Goal: Task Accomplishment & Management: Use online tool/utility

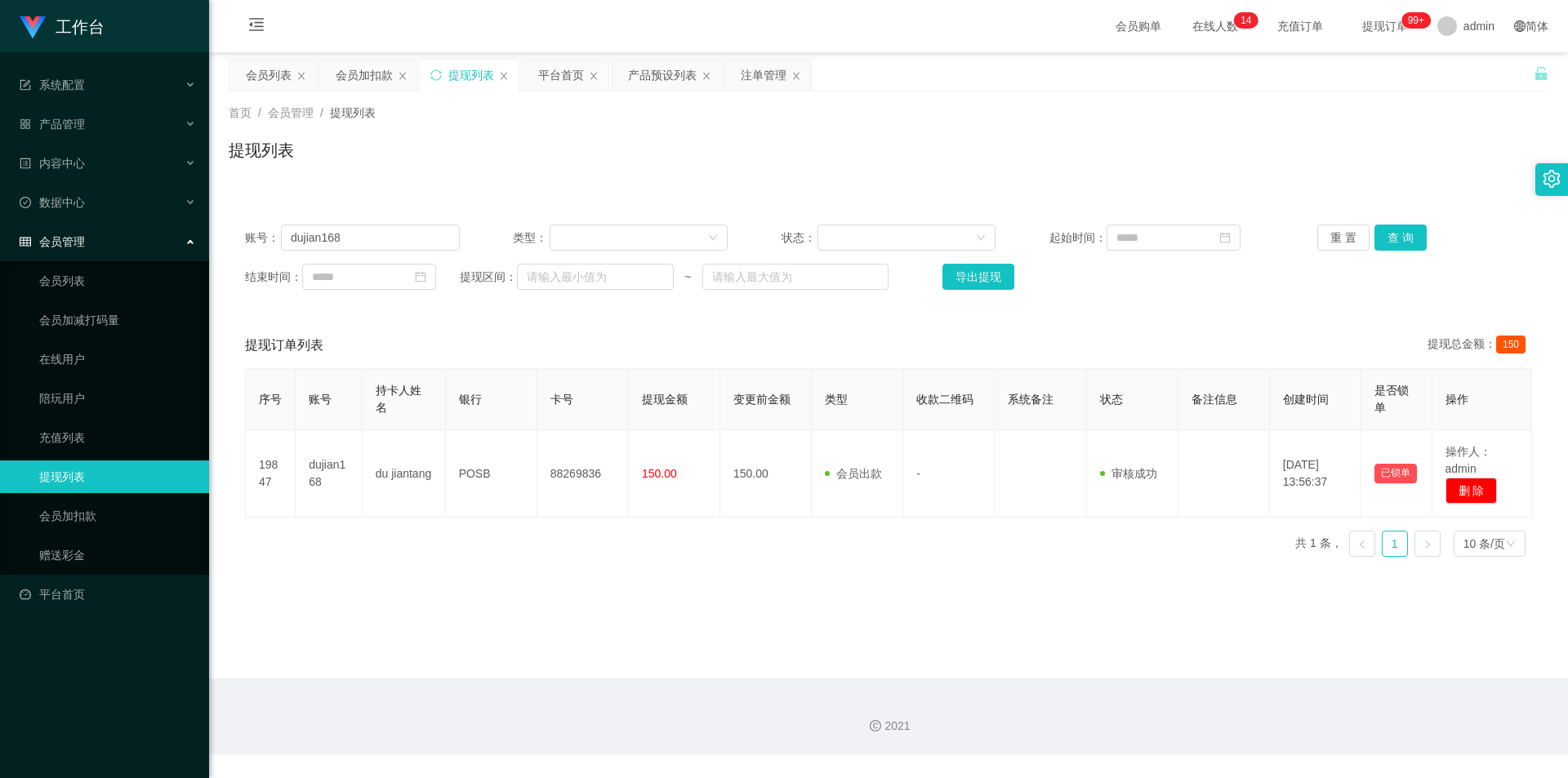
click at [369, 77] on div "会员加扣款" at bounding box center [364, 75] width 57 height 31
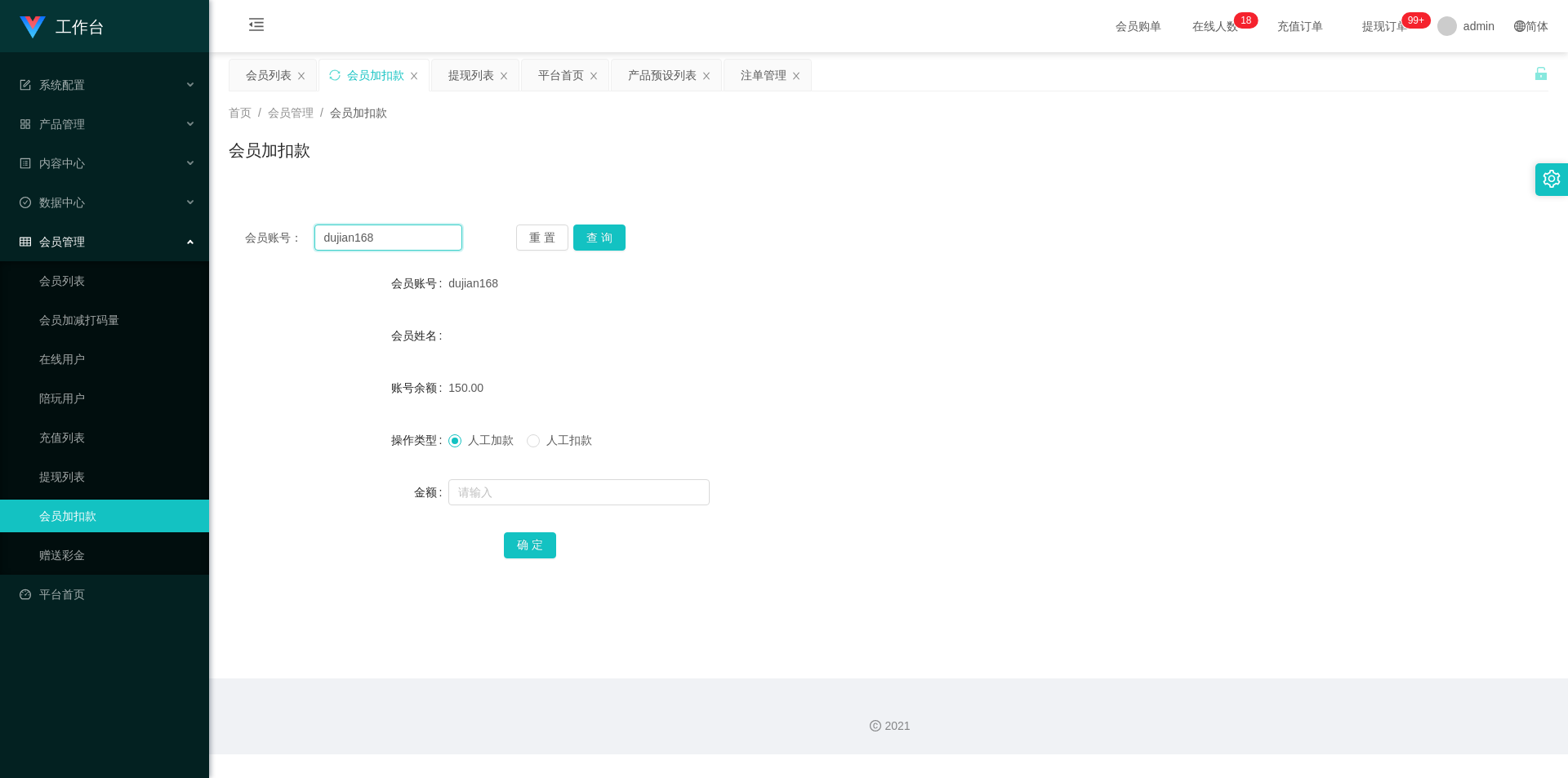
drag, startPoint x: 394, startPoint y: 231, endPoint x: 54, endPoint y: 221, distance: 340.1
click at [0, 236] on section "工作台 系统配置 系统配置列表 管理员列表 管理员分组 支付通道 产品管理 产品列表 产品预设列表 开奖记录 注单管理 即时注单 内容中心 数据中心 会员管理…" at bounding box center [784, 377] width 1568 height 755
click at [601, 234] on button "查 询" at bounding box center [599, 237] width 53 height 26
click at [480, 500] on input "text" at bounding box center [578, 492] width 261 height 26
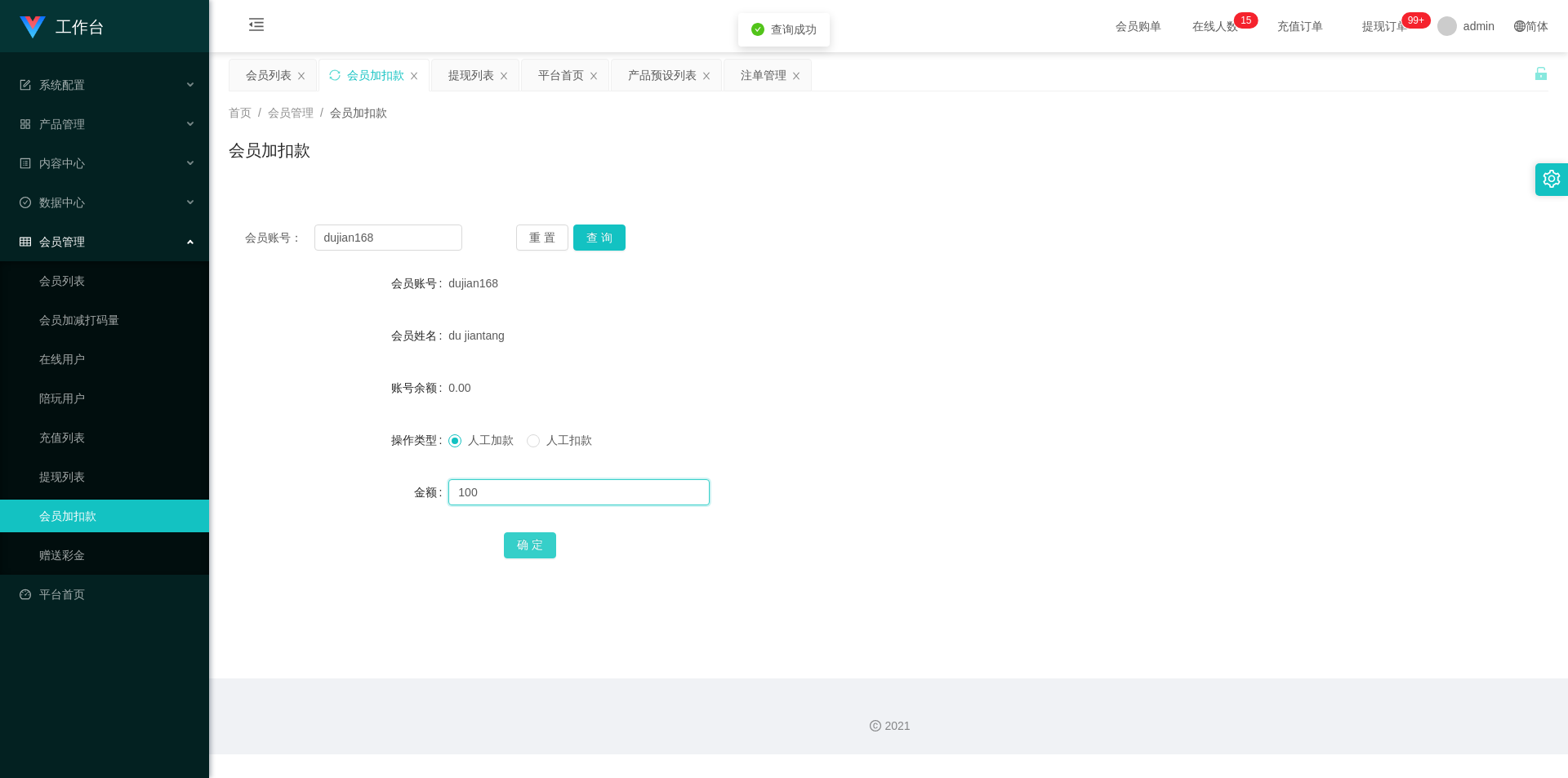
type input "100"
click at [531, 545] on button "确 定" at bounding box center [530, 545] width 53 height 26
drag, startPoint x: 1054, startPoint y: 367, endPoint x: 1131, endPoint y: 278, distance: 117.7
click at [1060, 364] on form "会员账号 dujian168 会员姓名 du jiantang 账号余额 100.00 操作类型 人工加款 人工扣款 金额 确 定" at bounding box center [888, 413] width 1320 height 294
drag, startPoint x: 50, startPoint y: 230, endPoint x: 37, endPoint y: 225, distance: 13.9
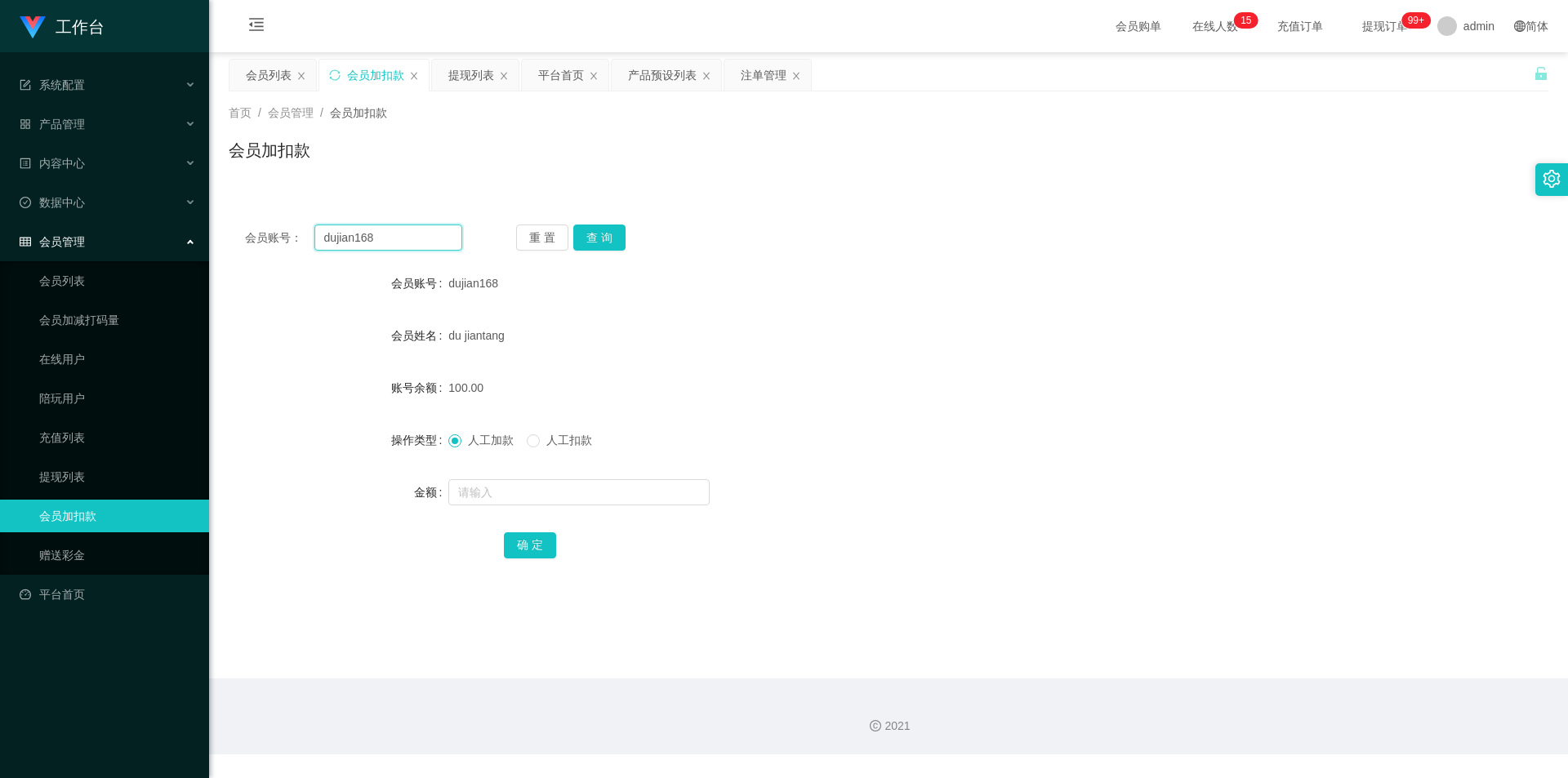
click at [0, 219] on section "工作台 系统配置 系统配置列表 管理员列表 管理员分组 支付通道 产品管理 产品列表 产品预设列表 开奖记录 注单管理 即时注单 内容中心 数据中心 会员管理…" at bounding box center [784, 377] width 1568 height 755
paste input "DL"
type input "DL"
click at [601, 240] on button "查 询" at bounding box center [599, 237] width 53 height 26
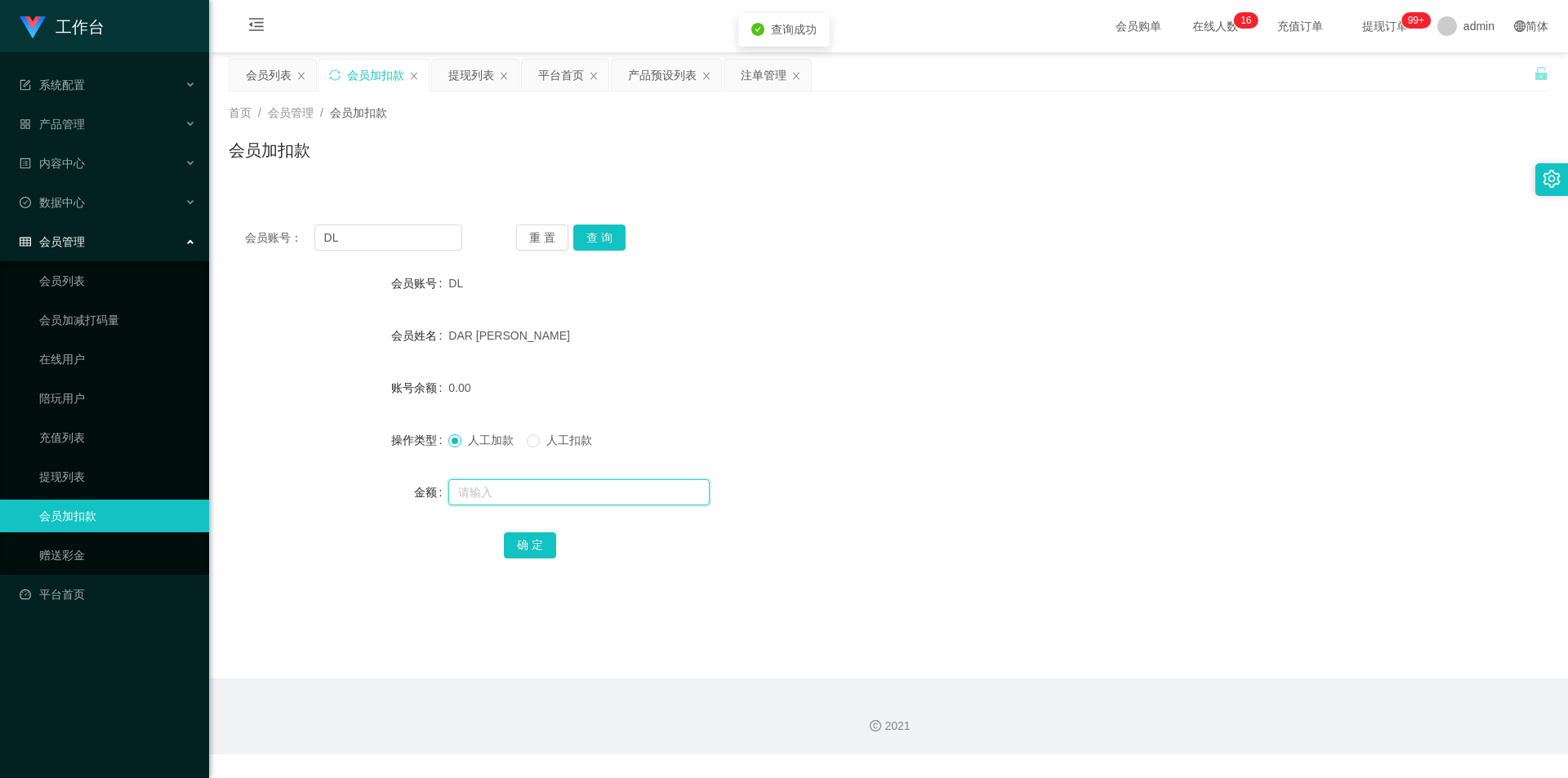
click at [479, 485] on input "text" at bounding box center [578, 492] width 261 height 26
type input "100"
click at [539, 543] on button "确 定" at bounding box center [530, 545] width 53 height 26
click at [995, 331] on div "DAR [PERSON_NAME]" at bounding box center [833, 335] width 770 height 33
drag, startPoint x: 363, startPoint y: 245, endPoint x: 0, endPoint y: 222, distance: 363.7
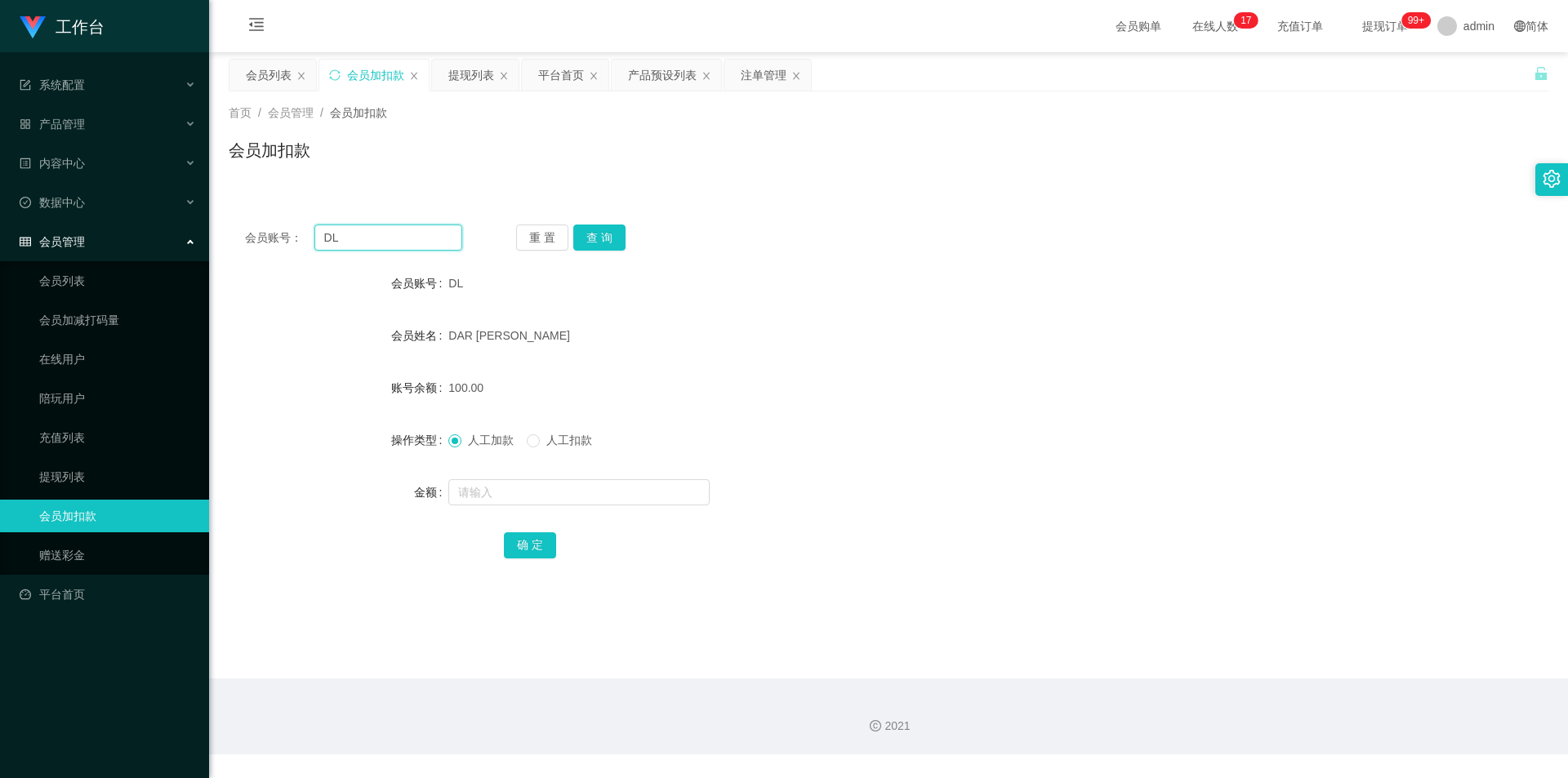
click at [0, 222] on section "工作台 系统配置 系统配置列表 管理员列表 管理员分组 支付通道 产品管理 产品列表 产品预设列表 开奖记录 注单管理 即时注单 内容中心 数据中心 会员管理…" at bounding box center [784, 377] width 1568 height 755
paste input "johnkhoo88"
type input "johnkhoo88"
click at [611, 236] on button "查 询" at bounding box center [599, 237] width 53 height 26
click at [503, 499] on input "text" at bounding box center [578, 492] width 261 height 26
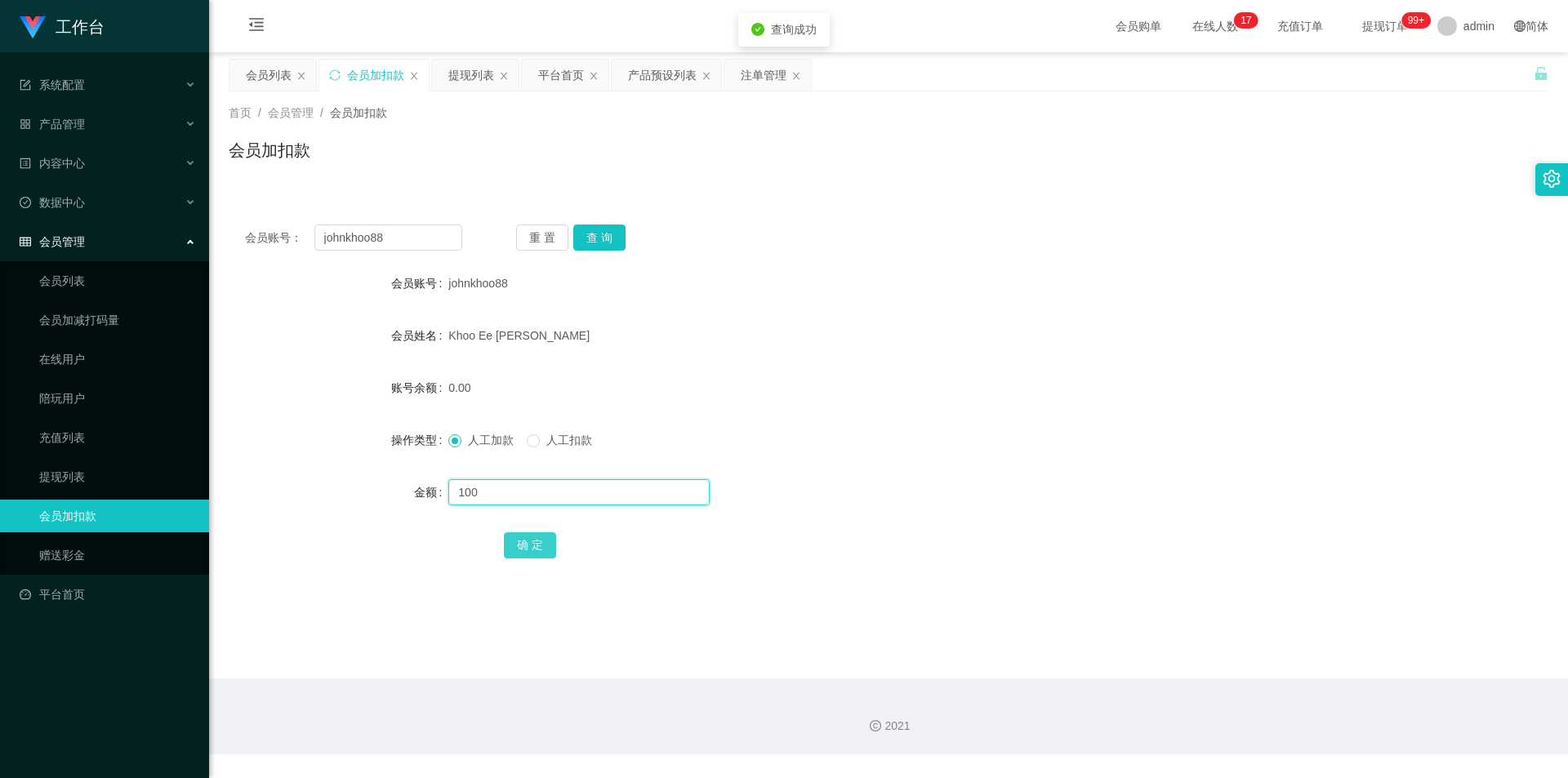
type input "100"
click at [523, 556] on button "确 定" at bounding box center [530, 545] width 53 height 26
click at [1174, 386] on div "100.00" at bounding box center [833, 387] width 770 height 33
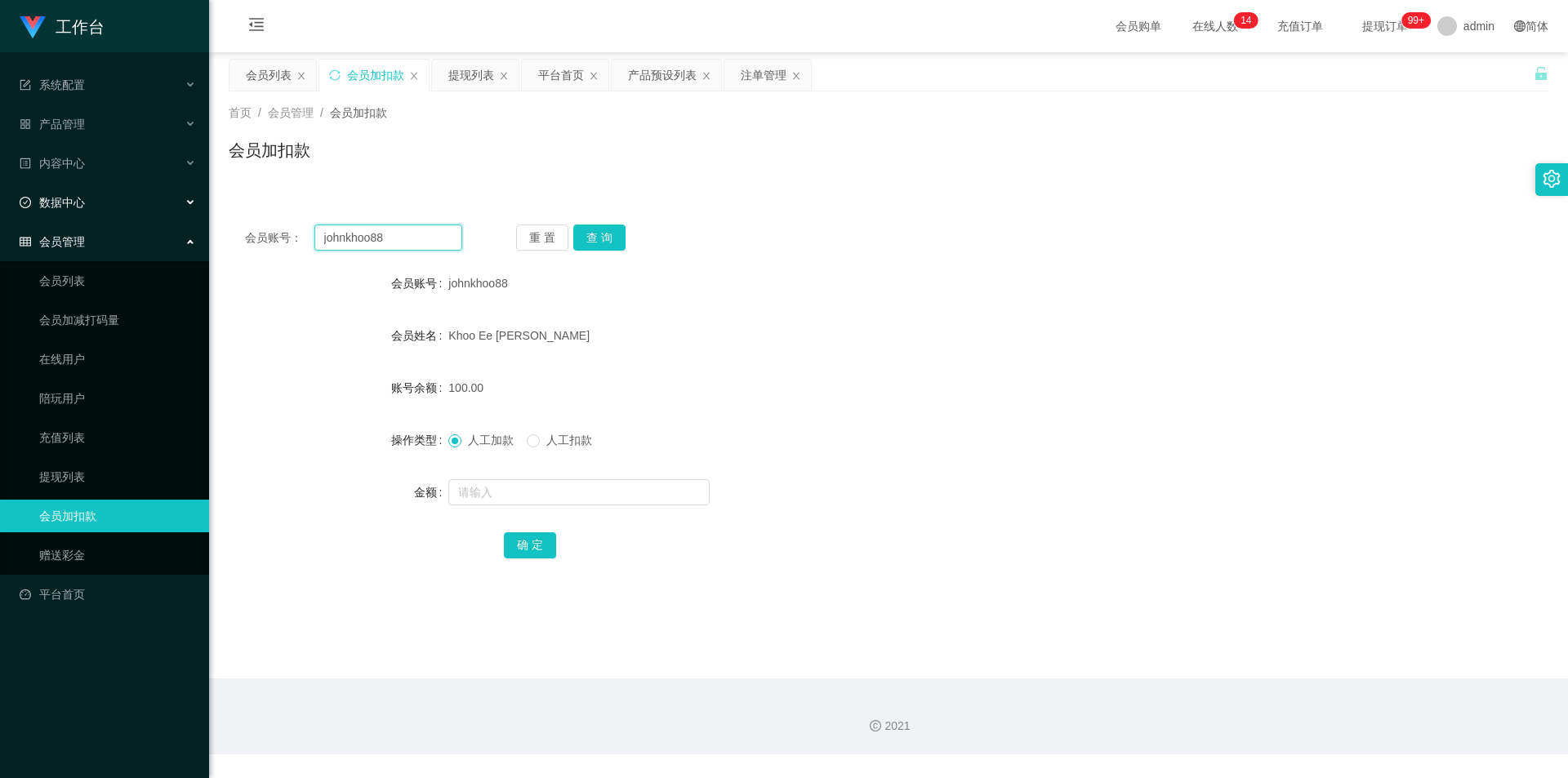
drag, startPoint x: 410, startPoint y: 235, endPoint x: 0, endPoint y: 201, distance: 411.4
click at [0, 201] on section "工作台 系统配置 系统配置列表 管理员列表 管理员分组 支付通道 产品管理 产品列表 产品预设列表 开奖记录 注单管理 即时注单 内容中心 数据中心 会员管理…" at bounding box center [784, 377] width 1568 height 755
paste input "Stephy"
type input "Stephy"
click at [593, 236] on button "查 询" at bounding box center [599, 237] width 53 height 26
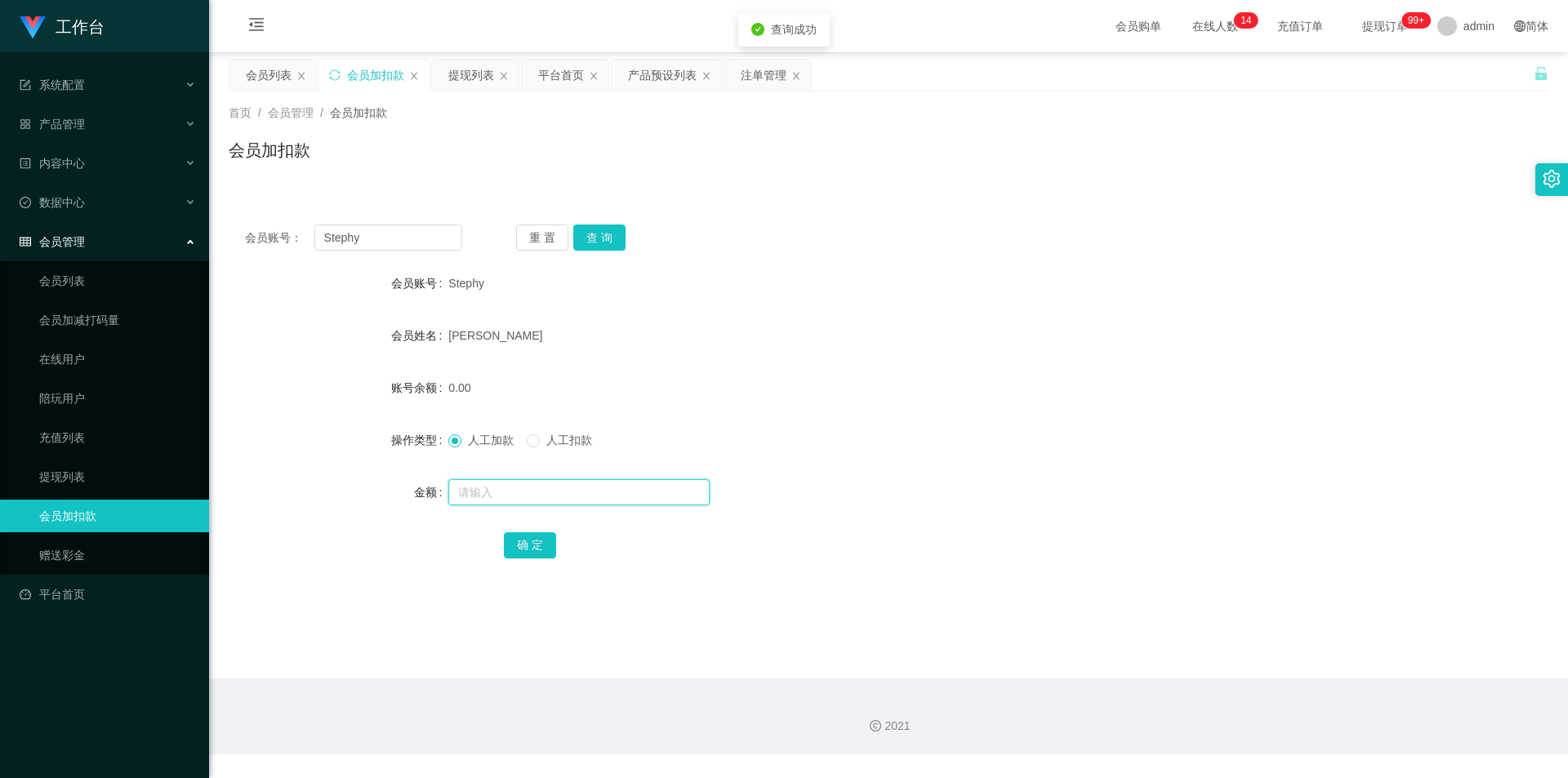
click at [489, 487] on input "text" at bounding box center [578, 492] width 261 height 26
type input "100"
click at [529, 534] on button "确 定" at bounding box center [530, 545] width 53 height 26
click at [1026, 361] on form "会员账号 Stephy 会员姓名 [PERSON_NAME] 账号余额 100.00 操作类型 人工加款 人工扣款 金额 确 定" at bounding box center [888, 413] width 1320 height 294
click at [601, 249] on button "查 询" at bounding box center [599, 237] width 53 height 26
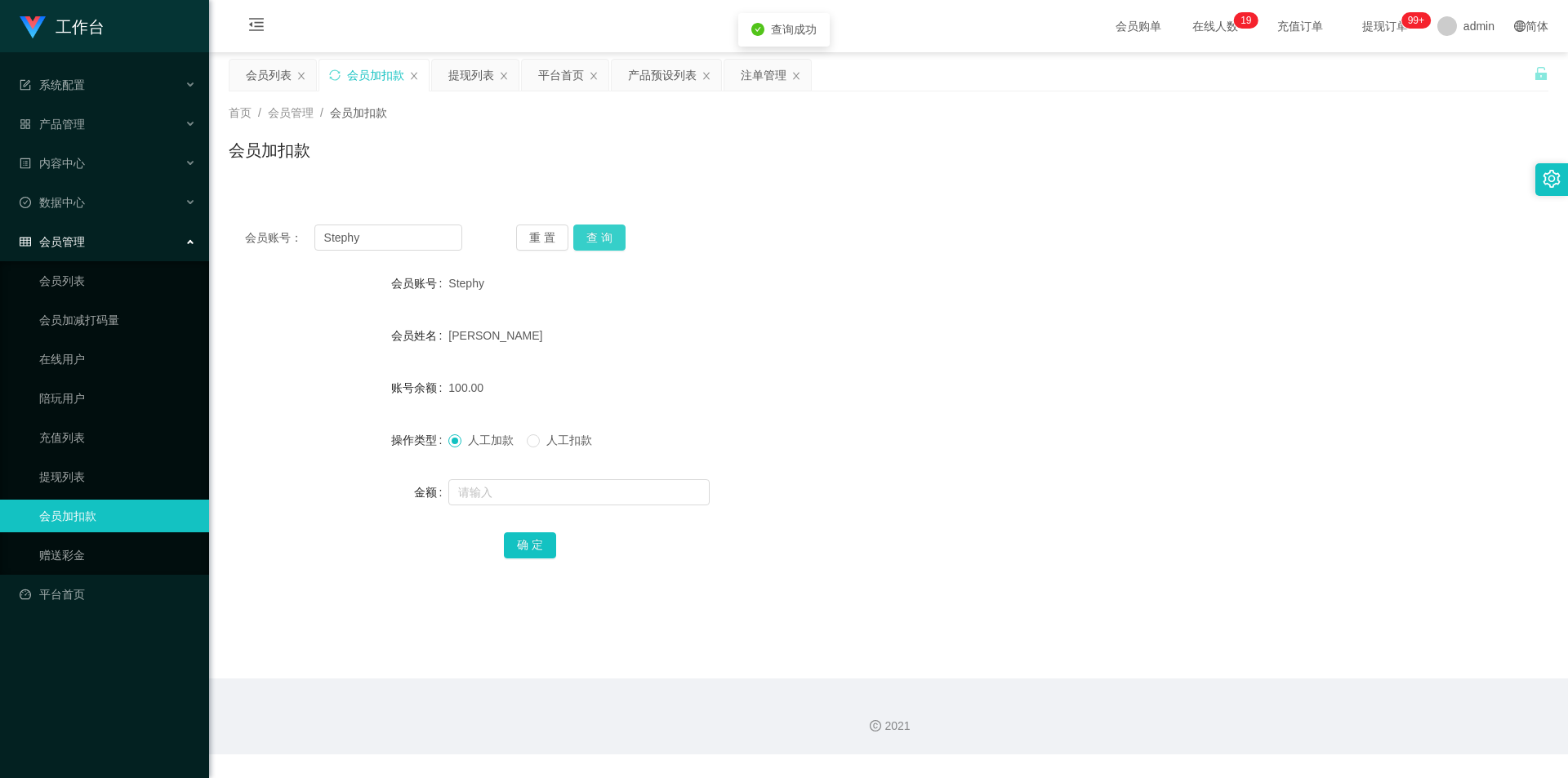
click at [605, 245] on button "查 询" at bounding box center [599, 237] width 53 height 26
drag, startPoint x: 850, startPoint y: 248, endPoint x: 1307, endPoint y: 130, distance: 472.0
click at [913, 246] on div "会员账号： Stephy 重 置 查 询" at bounding box center [888, 237] width 1320 height 26
